Goal: Information Seeking & Learning: Compare options

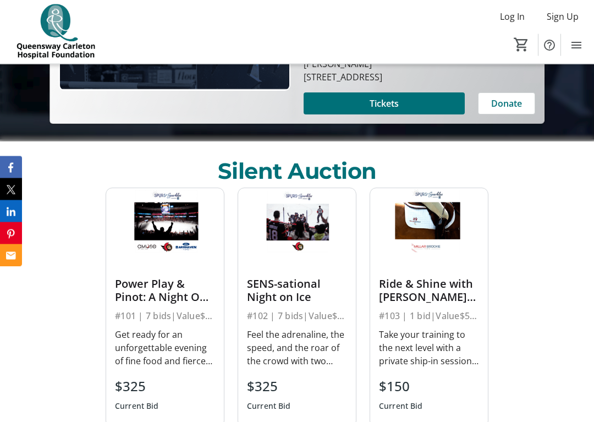
scroll to position [351, 0]
click at [139, 299] on div "Power Play & Pinot: A Night Out in [GEOGRAPHIC_DATA]" at bounding box center [165, 290] width 100 height 26
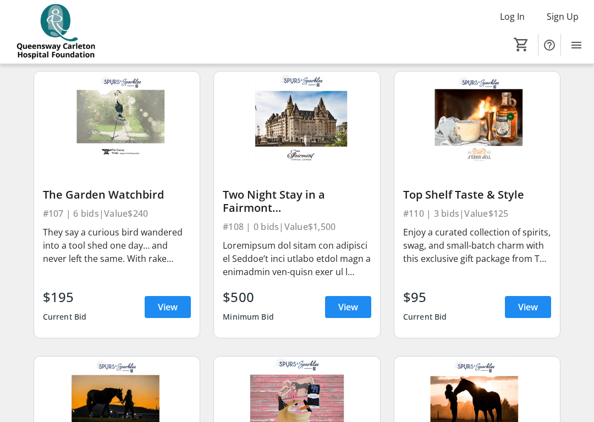
scroll to position [660, 0]
click at [451, 130] on img at bounding box center [477, 117] width 166 height 93
click at [521, 307] on span "View" at bounding box center [528, 306] width 20 height 13
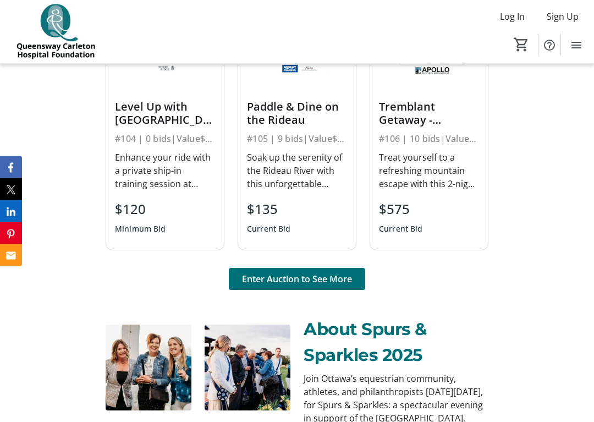
scroll to position [777, 0]
click at [261, 285] on span at bounding box center [297, 279] width 136 height 26
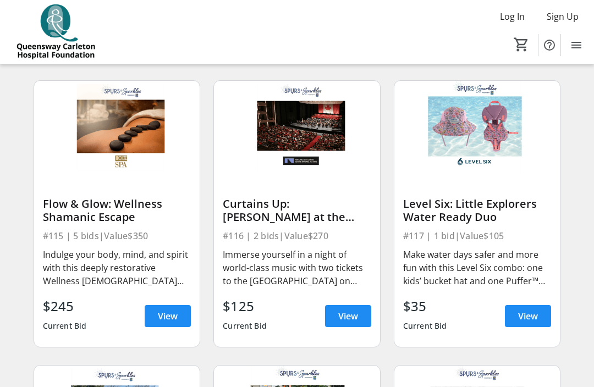
scroll to position [1219, 0]
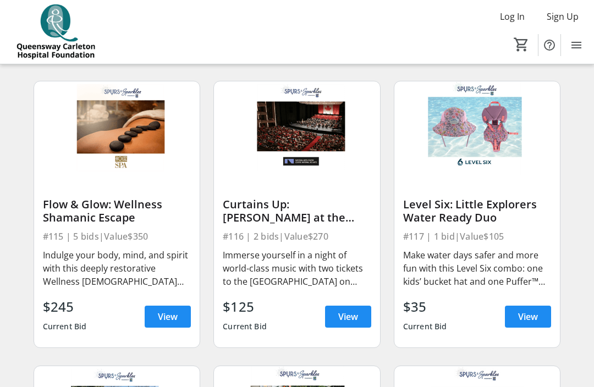
click at [152, 312] on span at bounding box center [168, 316] width 46 height 26
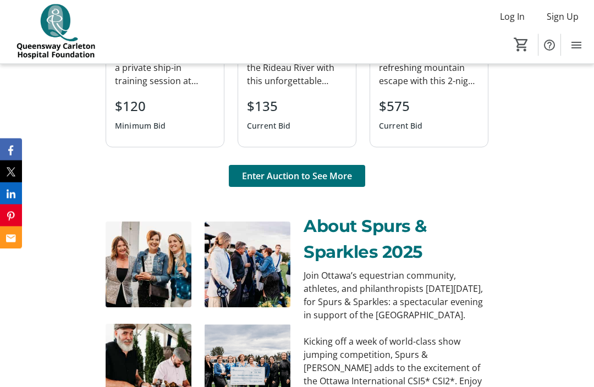
scroll to position [880, 0]
click at [257, 180] on span "Enter Auction to See More" at bounding box center [297, 175] width 110 height 13
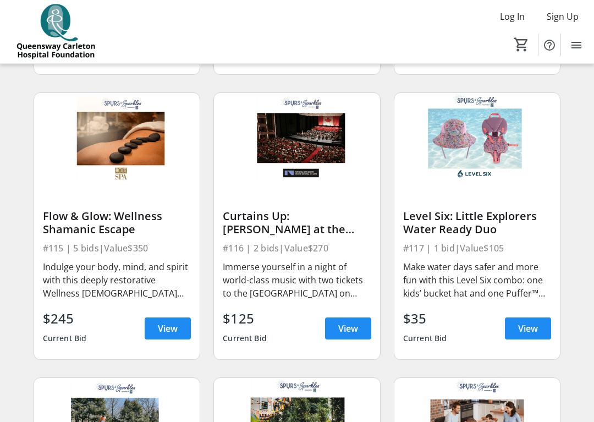
scroll to position [1208, 0]
click at [343, 333] on span "View" at bounding box center [348, 328] width 20 height 13
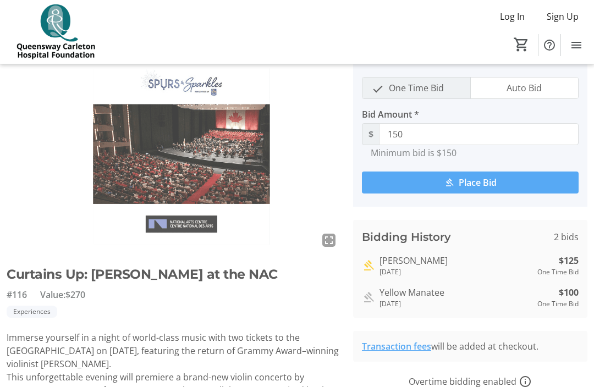
scroll to position [40, 0]
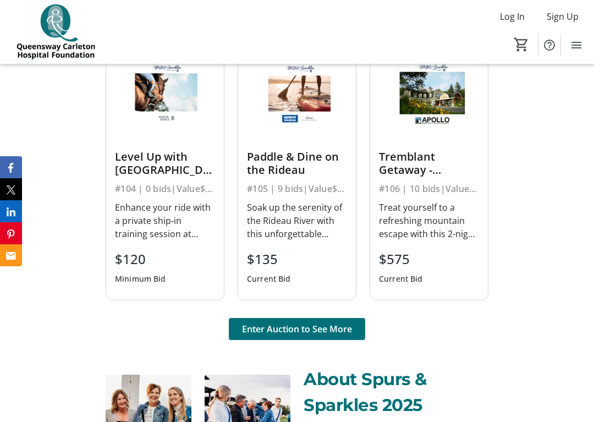
scroll to position [763, 0]
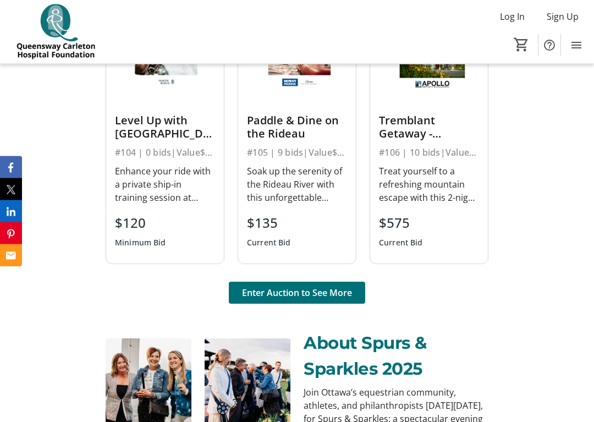
click at [274, 295] on span "Enter Auction to See More" at bounding box center [297, 292] width 110 height 13
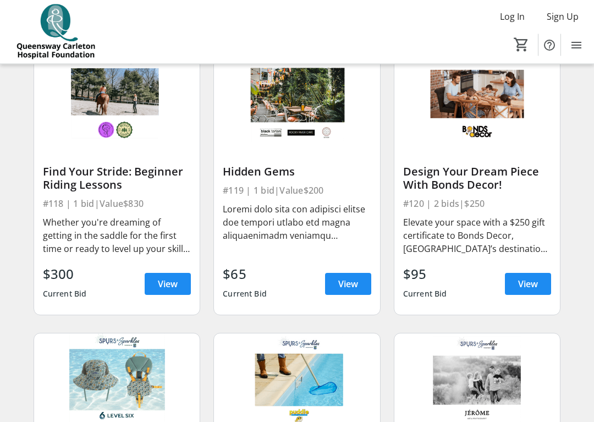
scroll to position [1537, 0]
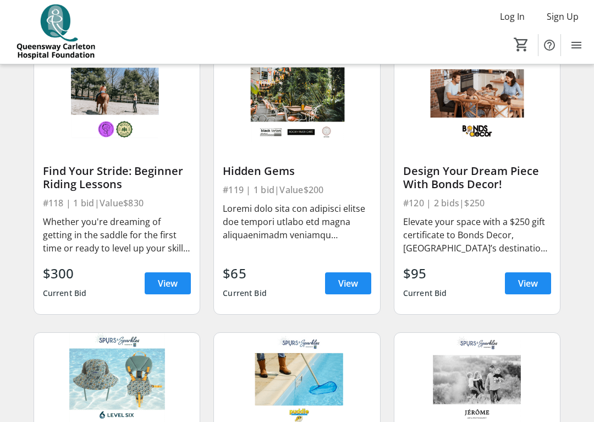
click at [339, 280] on span "View" at bounding box center [348, 282] width 20 height 13
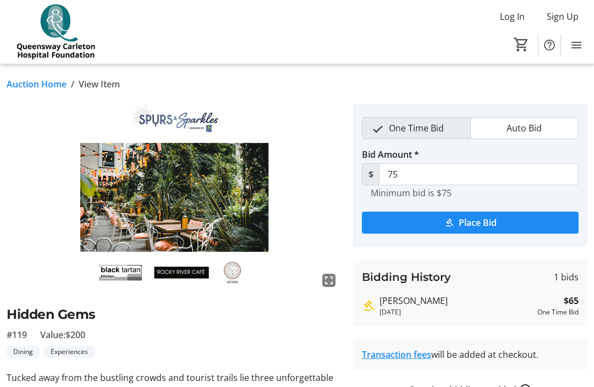
click at [35, 236] on img at bounding box center [173, 197] width 333 height 187
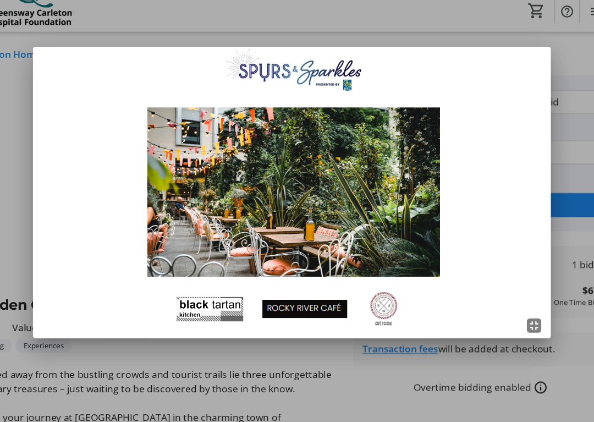
click at [16, 79] on div at bounding box center [297, 211] width 594 height 422
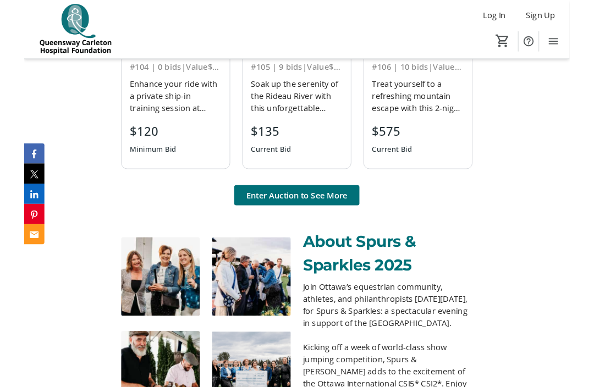
scroll to position [842, 0]
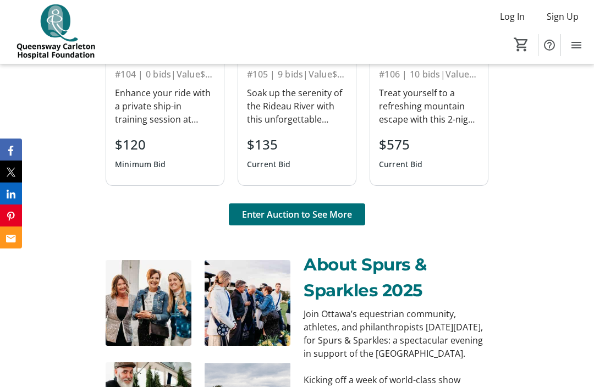
click at [264, 219] on span "Enter Auction to See More" at bounding box center [297, 214] width 110 height 13
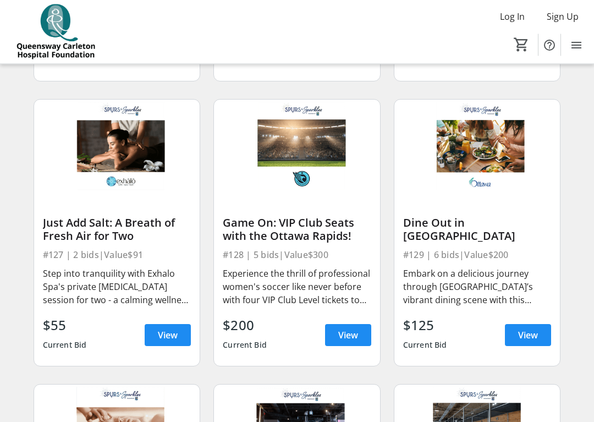
scroll to position [2340, 0]
click at [518, 332] on span "View" at bounding box center [528, 334] width 20 height 13
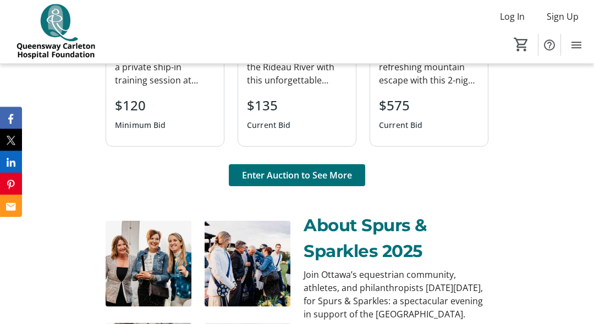
scroll to position [850, 0]
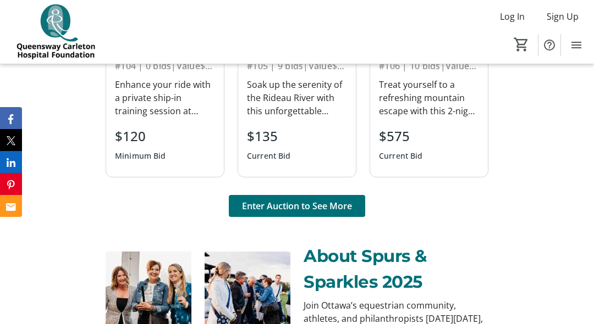
click at [284, 210] on span "Enter Auction to See More" at bounding box center [297, 206] width 110 height 13
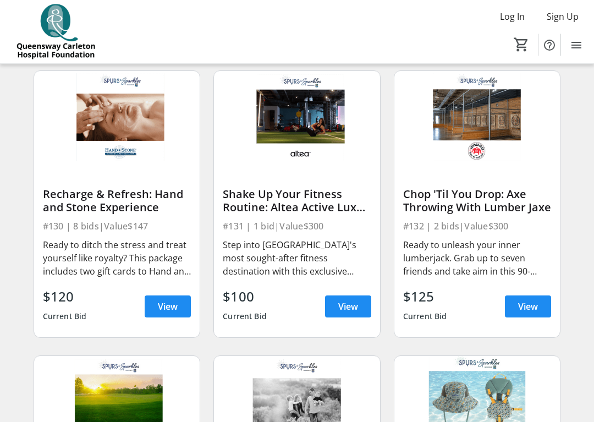
scroll to position [2653, 0]
click at [330, 303] on span at bounding box center [348, 306] width 46 height 26
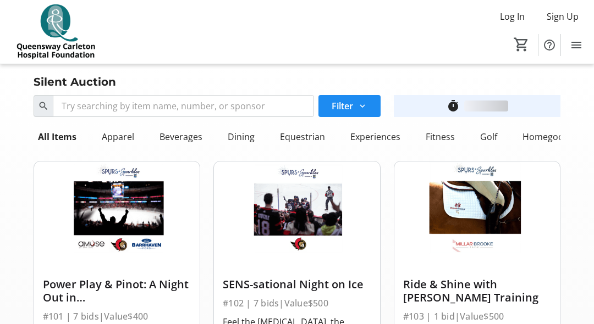
scroll to position [2653, 0]
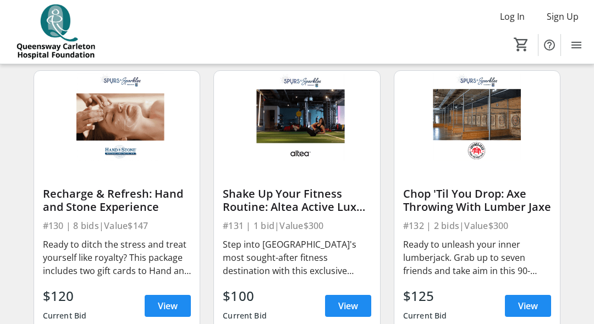
click at [37, 283] on div "Recharge & Refresh: Hand and Stone Experience #130 | 8 bids | Value $147 Ready …" at bounding box center [117, 250] width 166 height 173
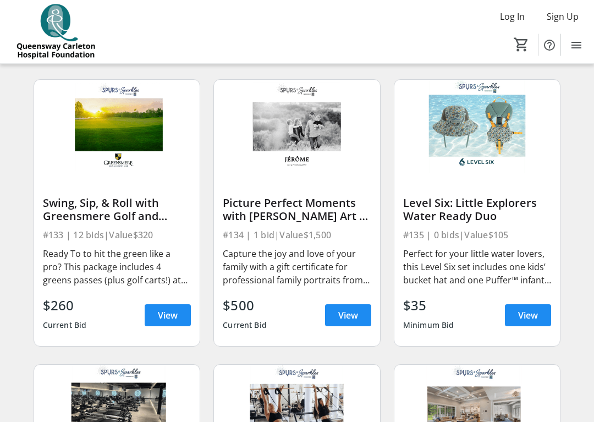
scroll to position [2929, 0]
click at [161, 325] on span at bounding box center [168, 315] width 46 height 26
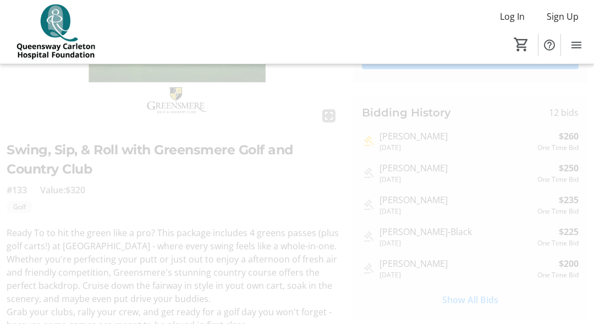
scroll to position [164, 0]
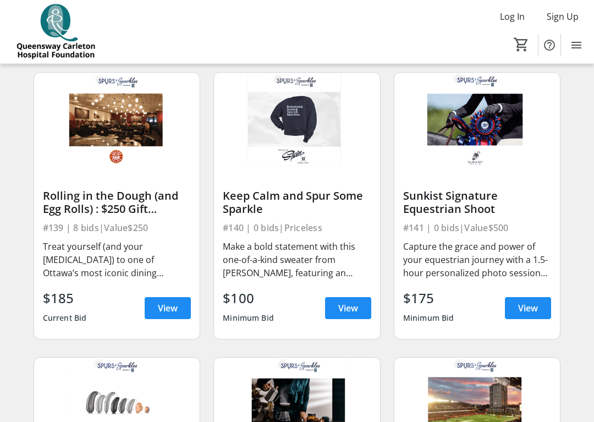
scroll to position [3508, 0]
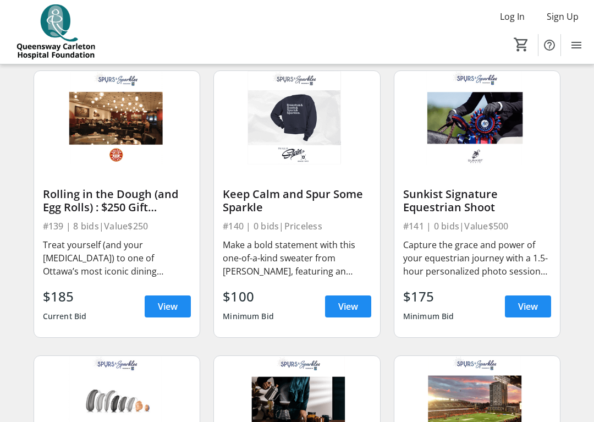
click at [156, 307] on span at bounding box center [168, 306] width 46 height 26
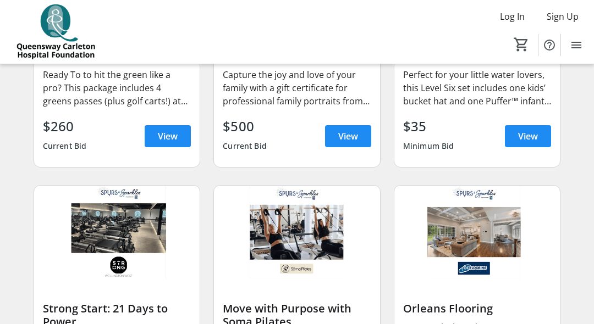
scroll to position [3107, 0]
